Goal: Information Seeking & Learning: Learn about a topic

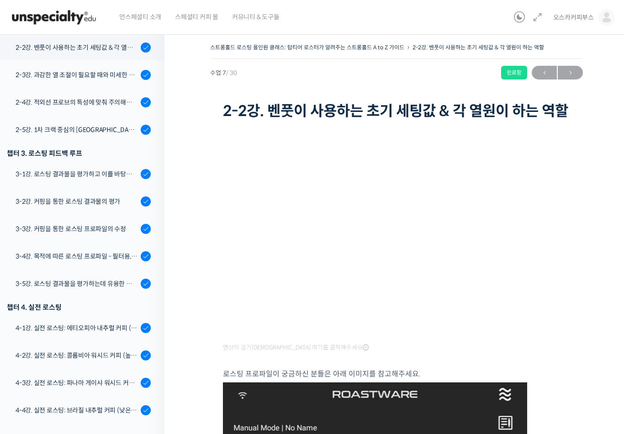
click at [116, 331] on div "4-1강. 실전 로스팅: 에티오피아 내추럴 커피 (당분이 많이 포함되어 있고 색이 고르지 않은 경우)" at bounding box center [77, 328] width 122 height 10
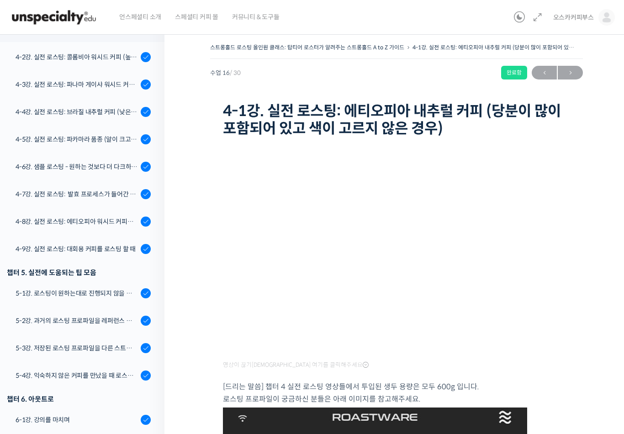
click at [95, 87] on div "4-3강. 실전 로스팅: 파나마 게이샤 워시드 커피 (플레이버 프로파일이 로스팅하기 까다로운 경우)" at bounding box center [77, 85] width 122 height 10
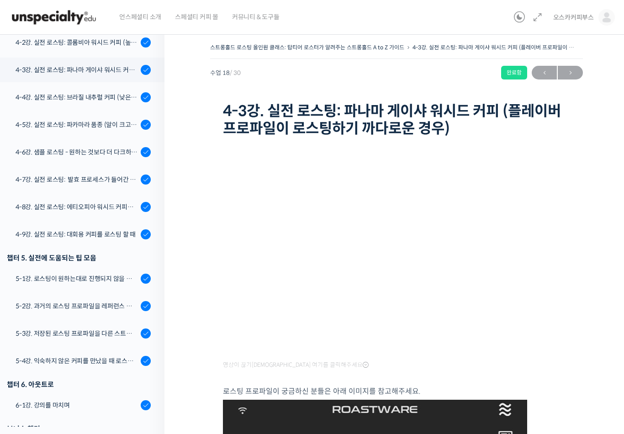
scroll to position [639, 0]
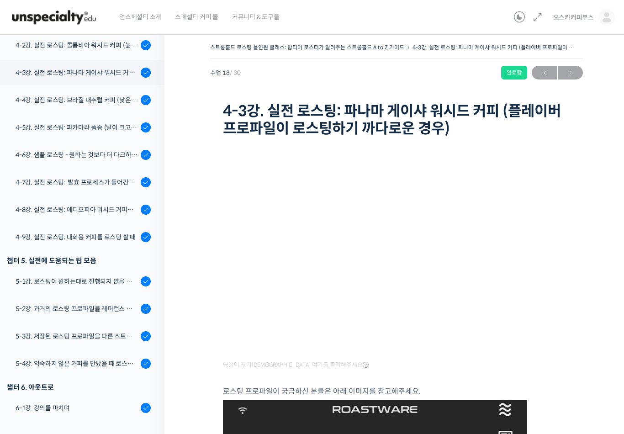
click at [124, 50] on link "4-2강. 실전 로스팅: 콜롬비아 워시드 커피 (높은 밀도와 수분율 때문에 1차 크랙에서 많은 수분을 방출하는 경우)" at bounding box center [79, 45] width 169 height 25
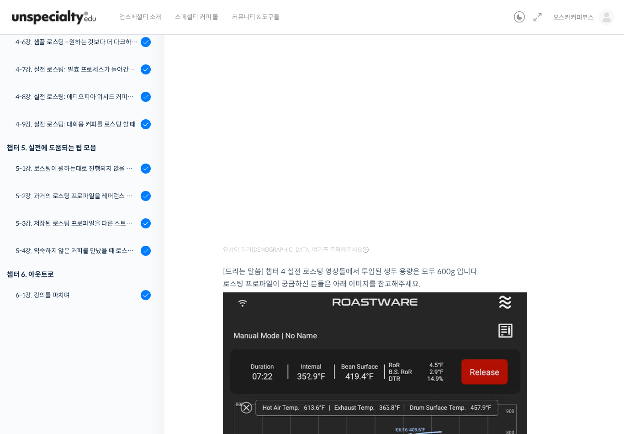
scroll to position [112, 0]
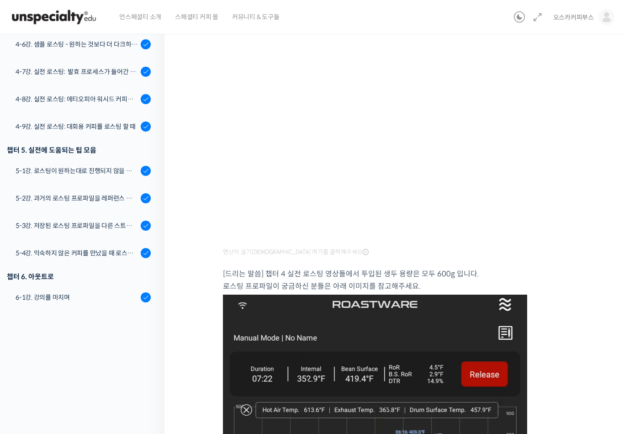
click at [113, 299] on div "6-1강. 강의를 마치며" at bounding box center [77, 298] width 122 height 10
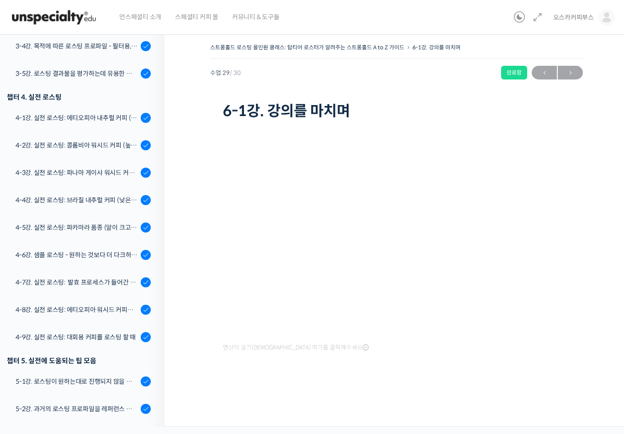
scroll to position [526, 0]
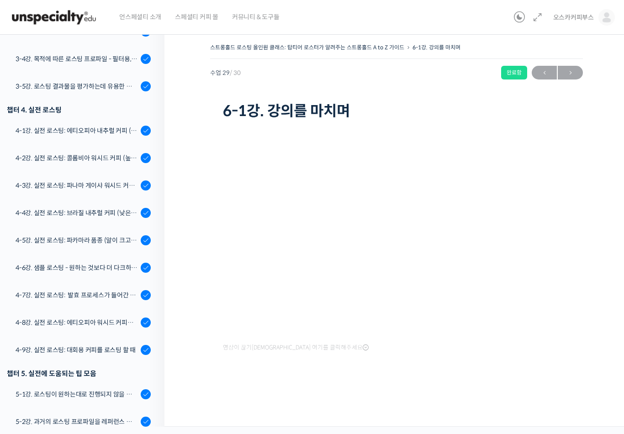
click at [106, 160] on div "4-2강. 실전 로스팅: 콜롬비아 워시드 커피 (높은 밀도와 수분율 때문에 1차 크랙에서 많은 수분을 방출하는 경우)" at bounding box center [77, 158] width 122 height 10
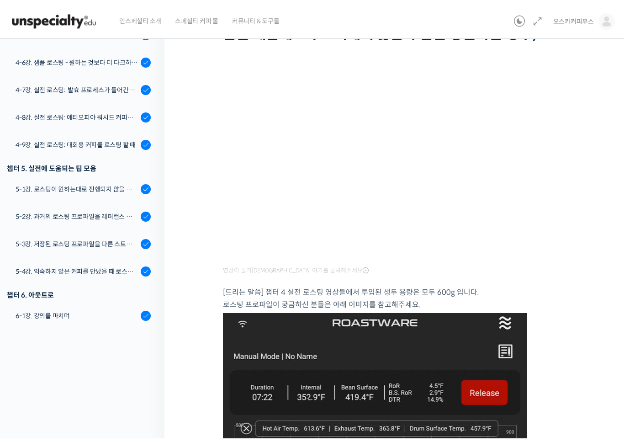
scroll to position [11, 0]
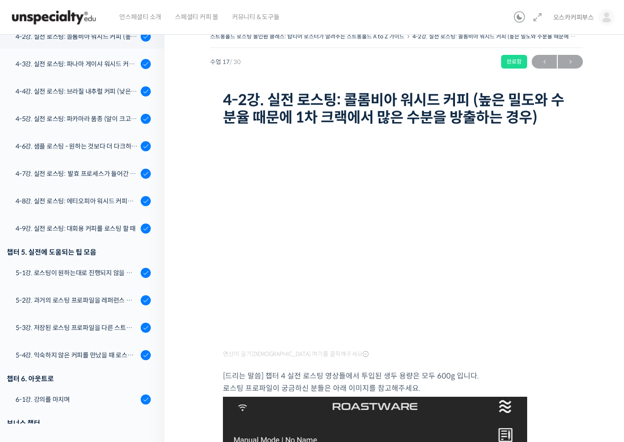
click at [421, 431] on html "언스페셜티 소개 스페셜티 커피 몰 커뮤니티 & 도구들 오스카커피부스 오스카커피부스 @hyshys06061752494077 내가 등록한 강의 나…" at bounding box center [312, 210] width 624 height 442
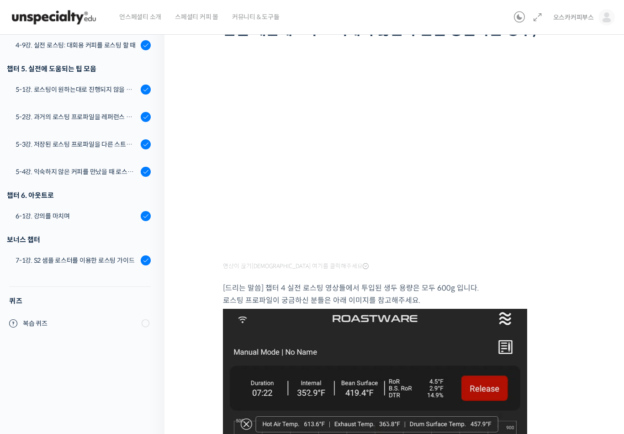
scroll to position [732, 0]
click at [58, 261] on div "7-1강. S2 샘플 로스터를 이용한 로스팅 가이드" at bounding box center [77, 261] width 122 height 10
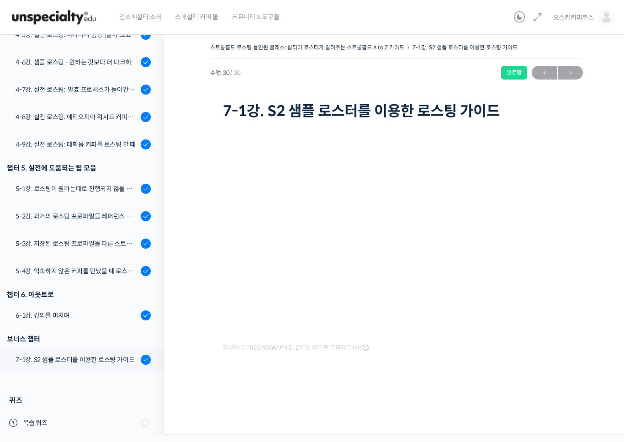
scroll to position [712, 0]
